Goal: Navigation & Orientation: Find specific page/section

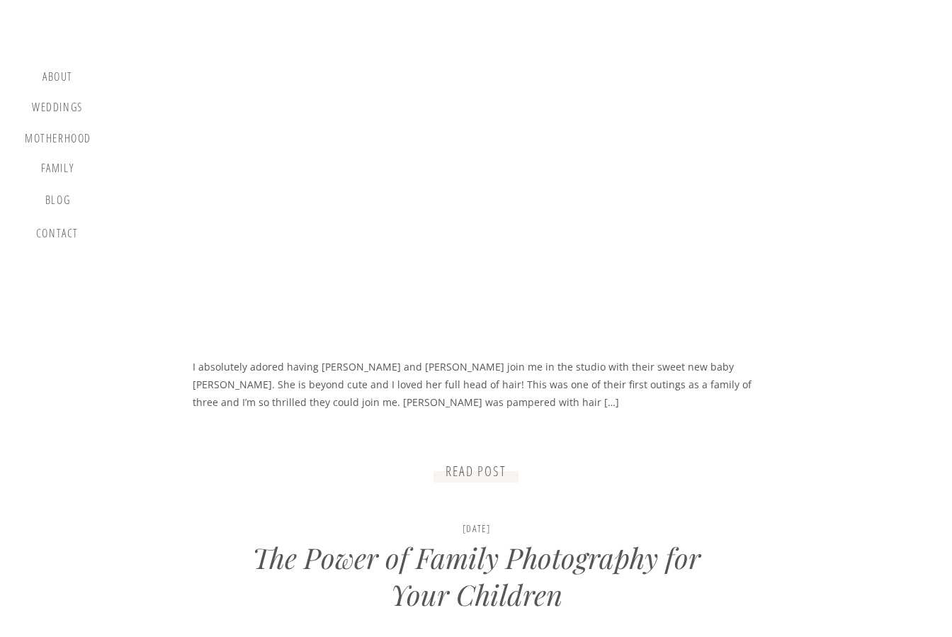
scroll to position [873, 0]
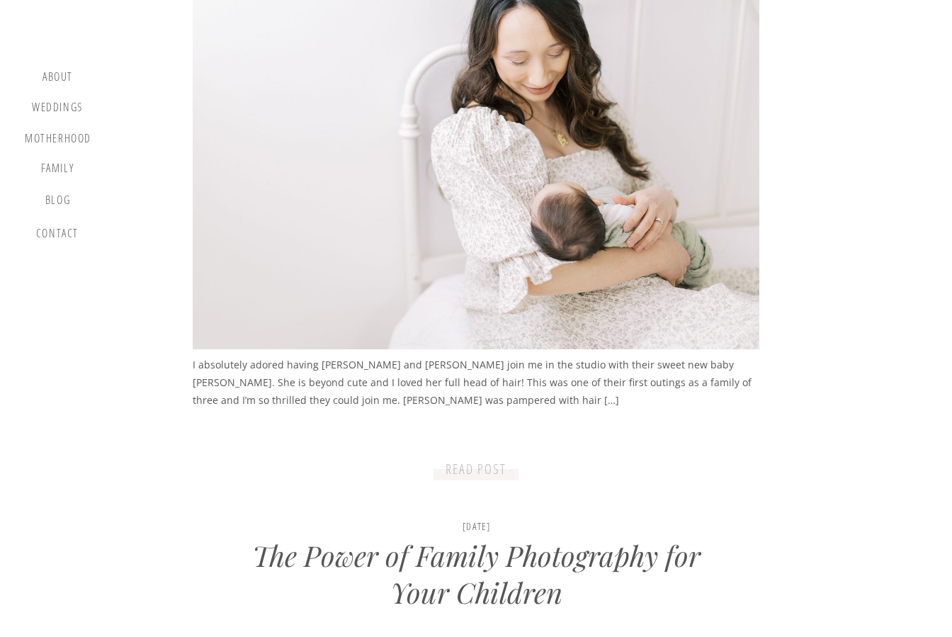
click at [488, 473] on p "READ post" at bounding box center [476, 470] width 74 height 18
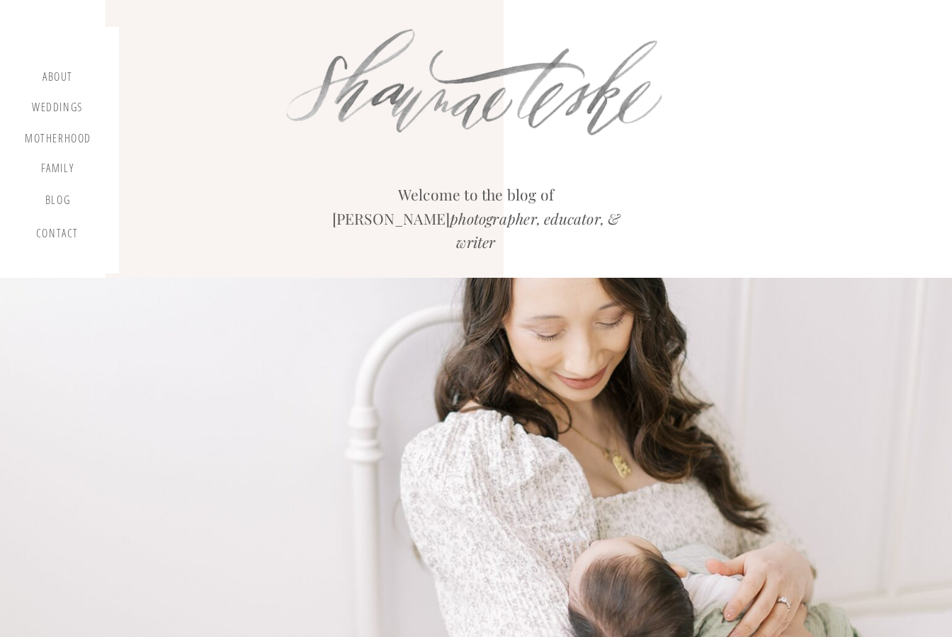
click at [367, 90] on div at bounding box center [478, 89] width 418 height 145
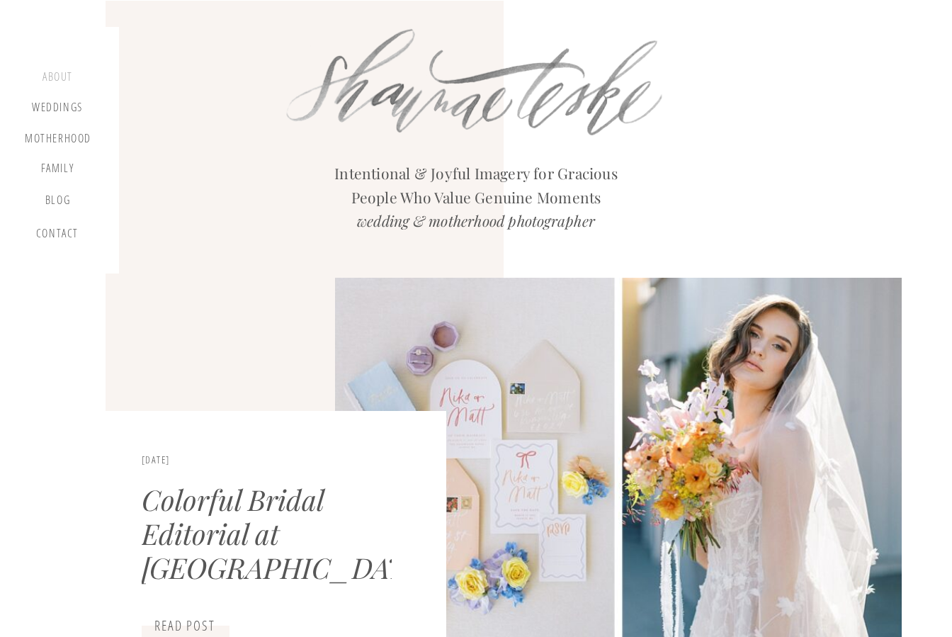
click at [52, 73] on div "about" at bounding box center [58, 78] width 42 height 17
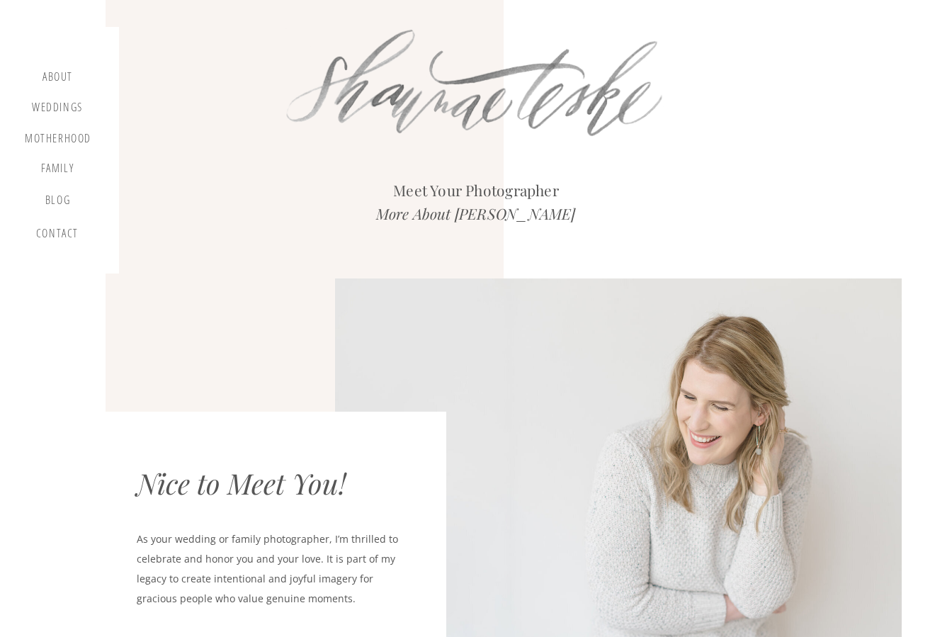
click at [427, 107] on div at bounding box center [478, 90] width 418 height 145
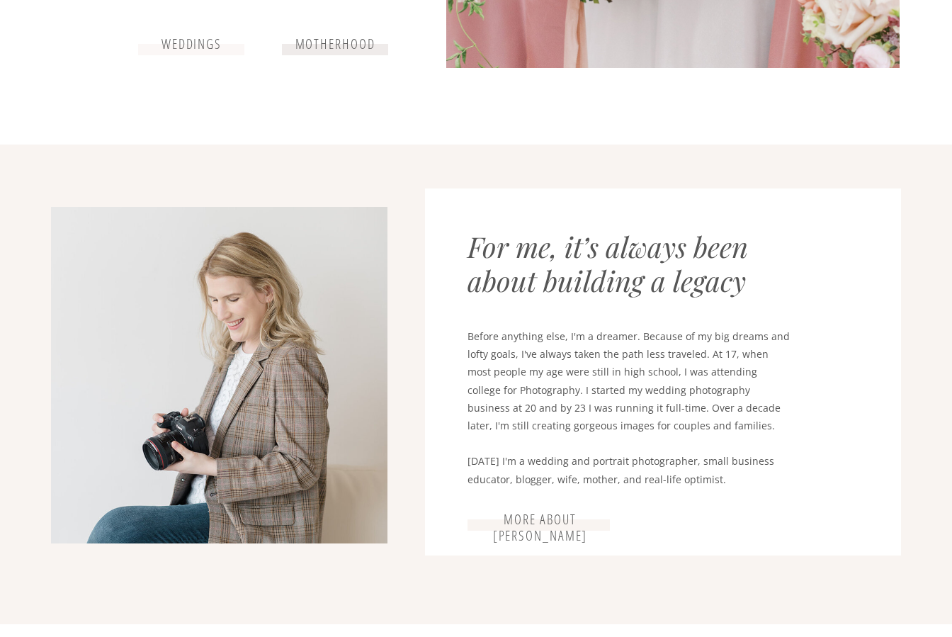
scroll to position [587, 0]
